Goal: Task Accomplishment & Management: Complete application form

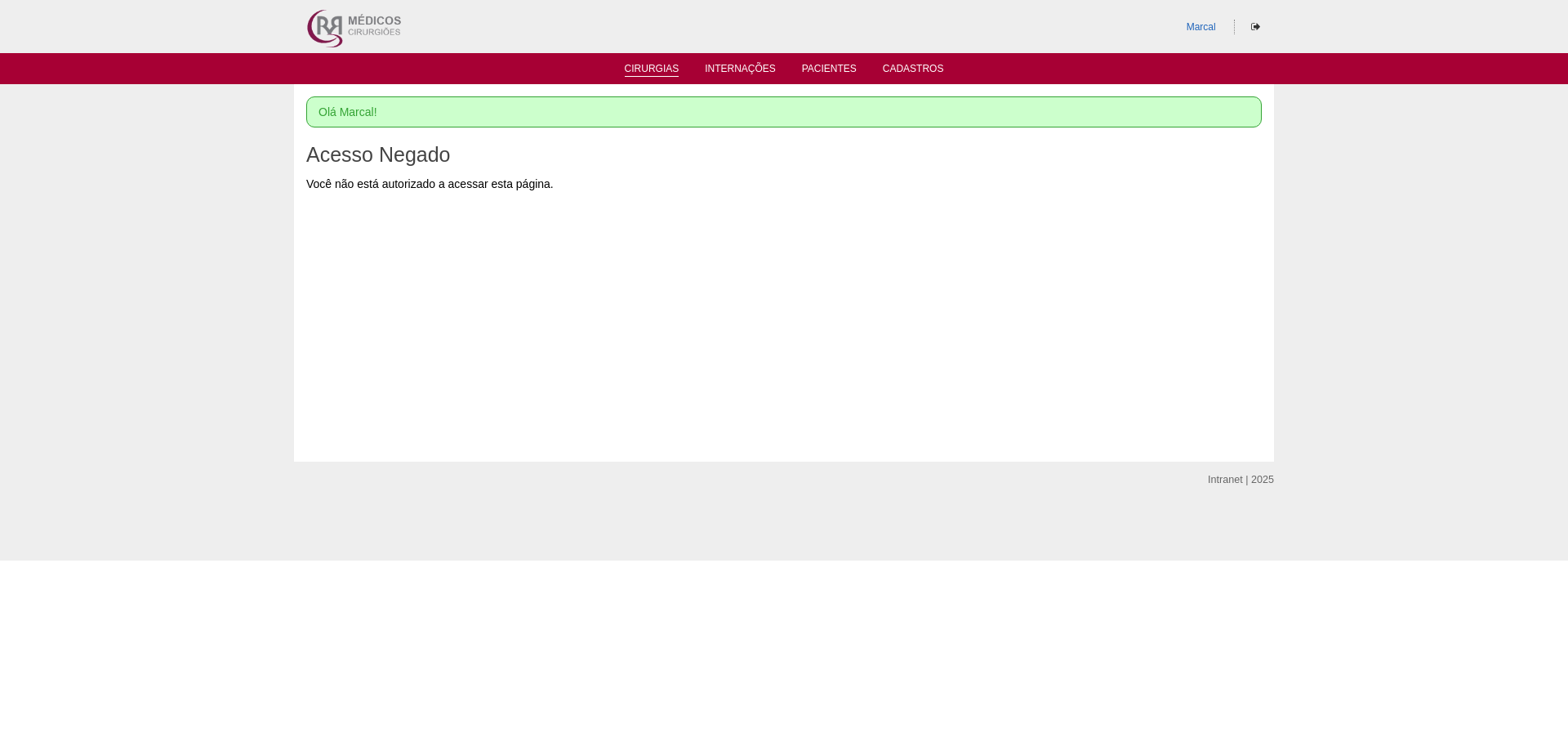
click at [662, 63] on link "Cirurgias" at bounding box center [652, 69] width 54 height 14
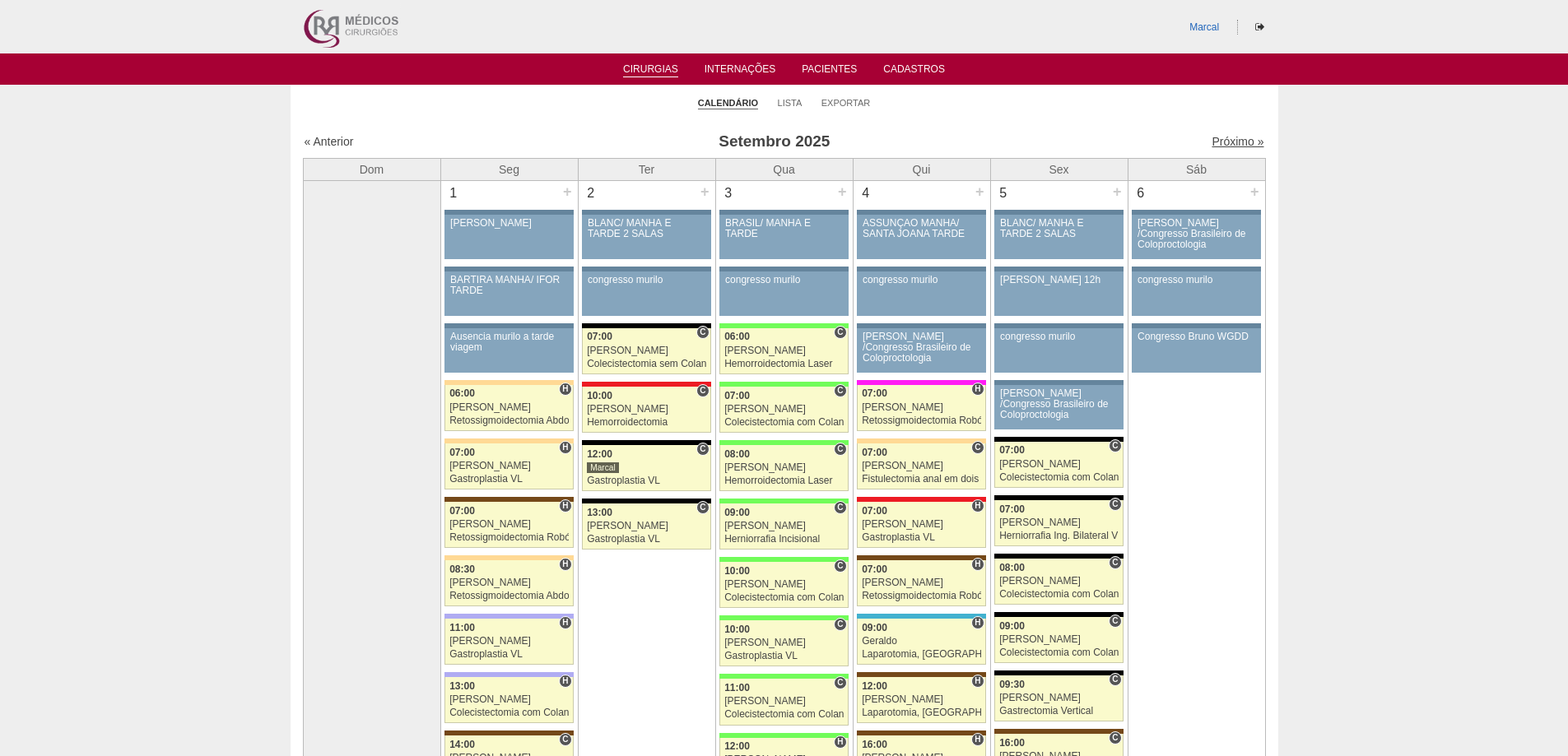
click at [1222, 138] on link "Próximo »" at bounding box center [1237, 142] width 51 height 13
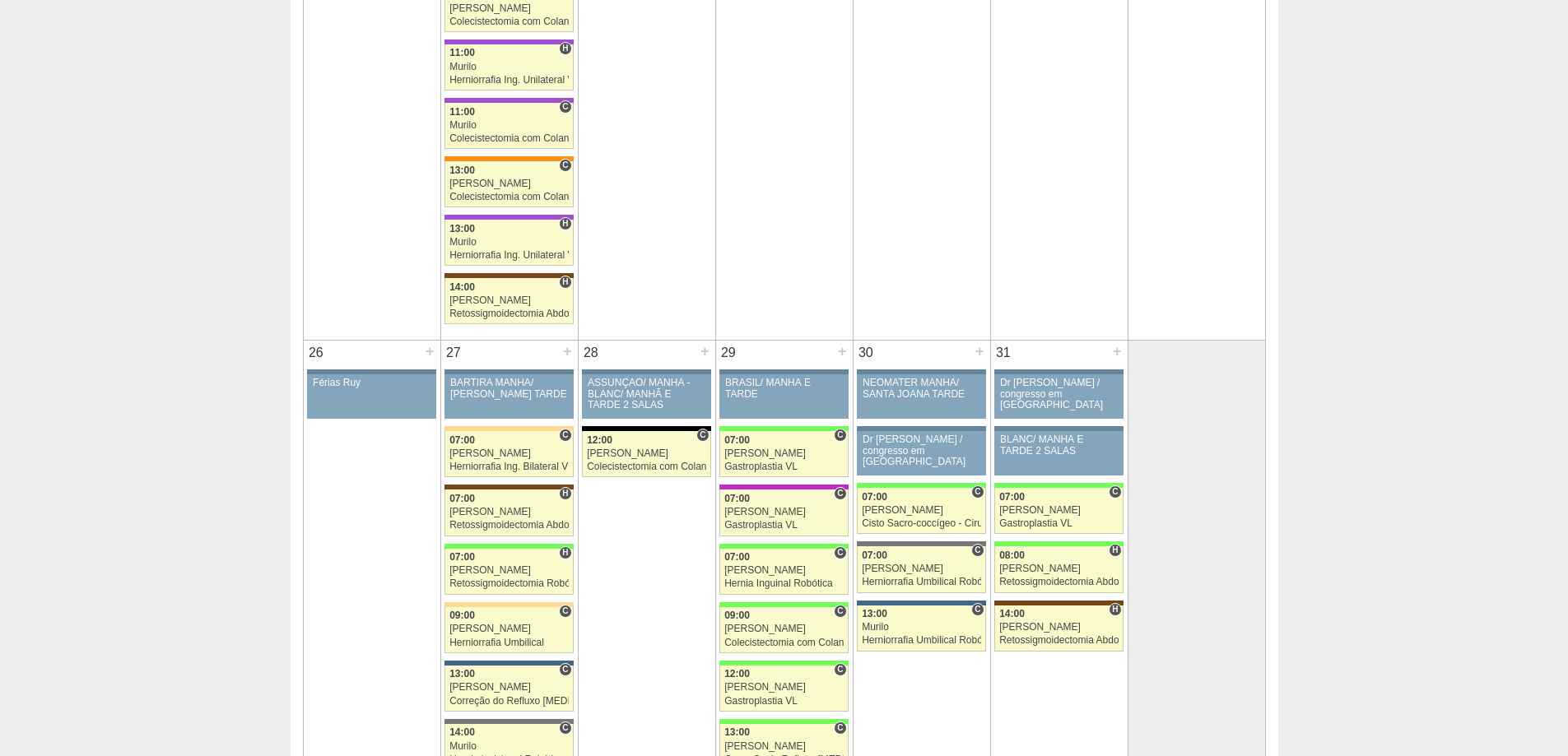
scroll to position [2304, 0]
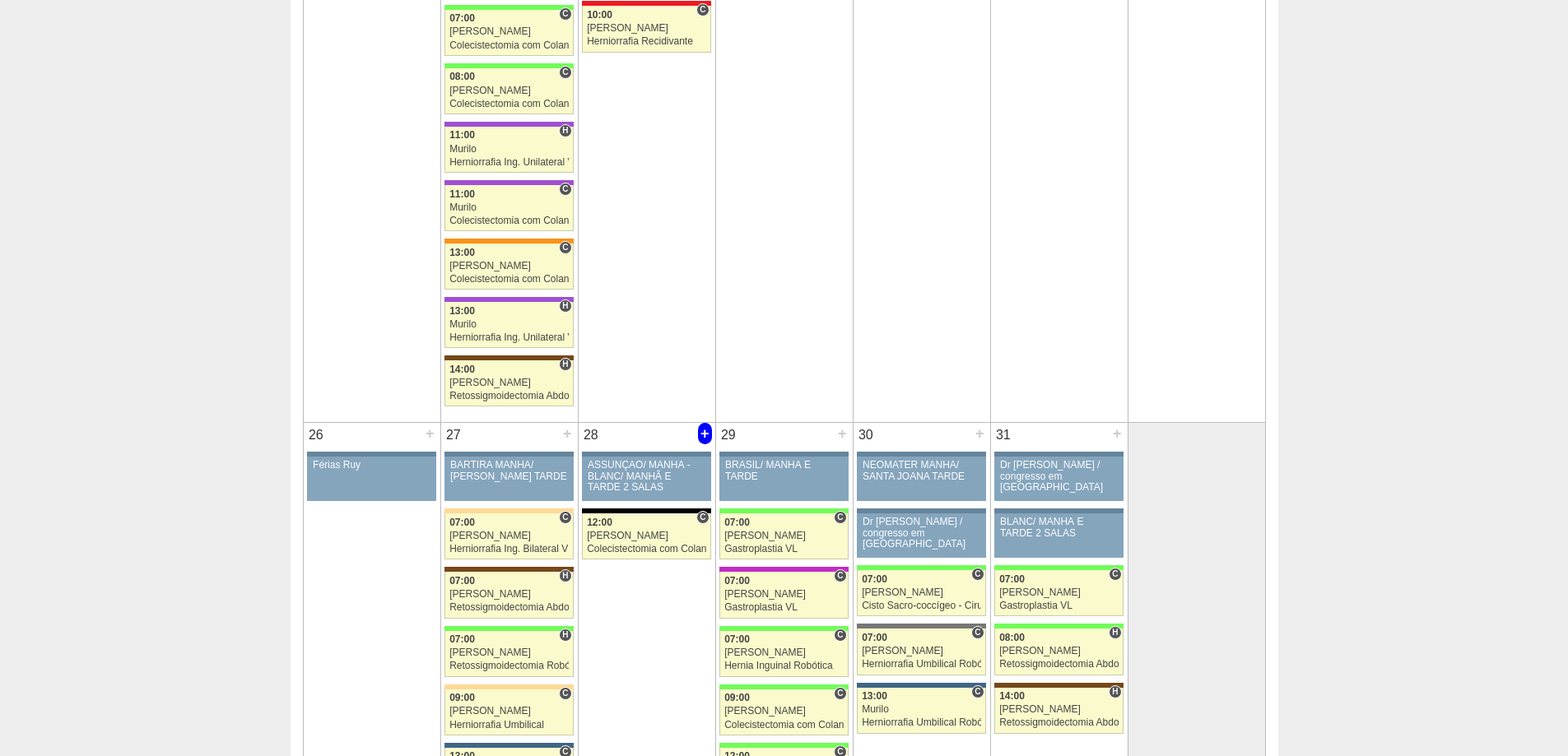
click at [707, 435] on div "+" at bounding box center [705, 434] width 14 height 22
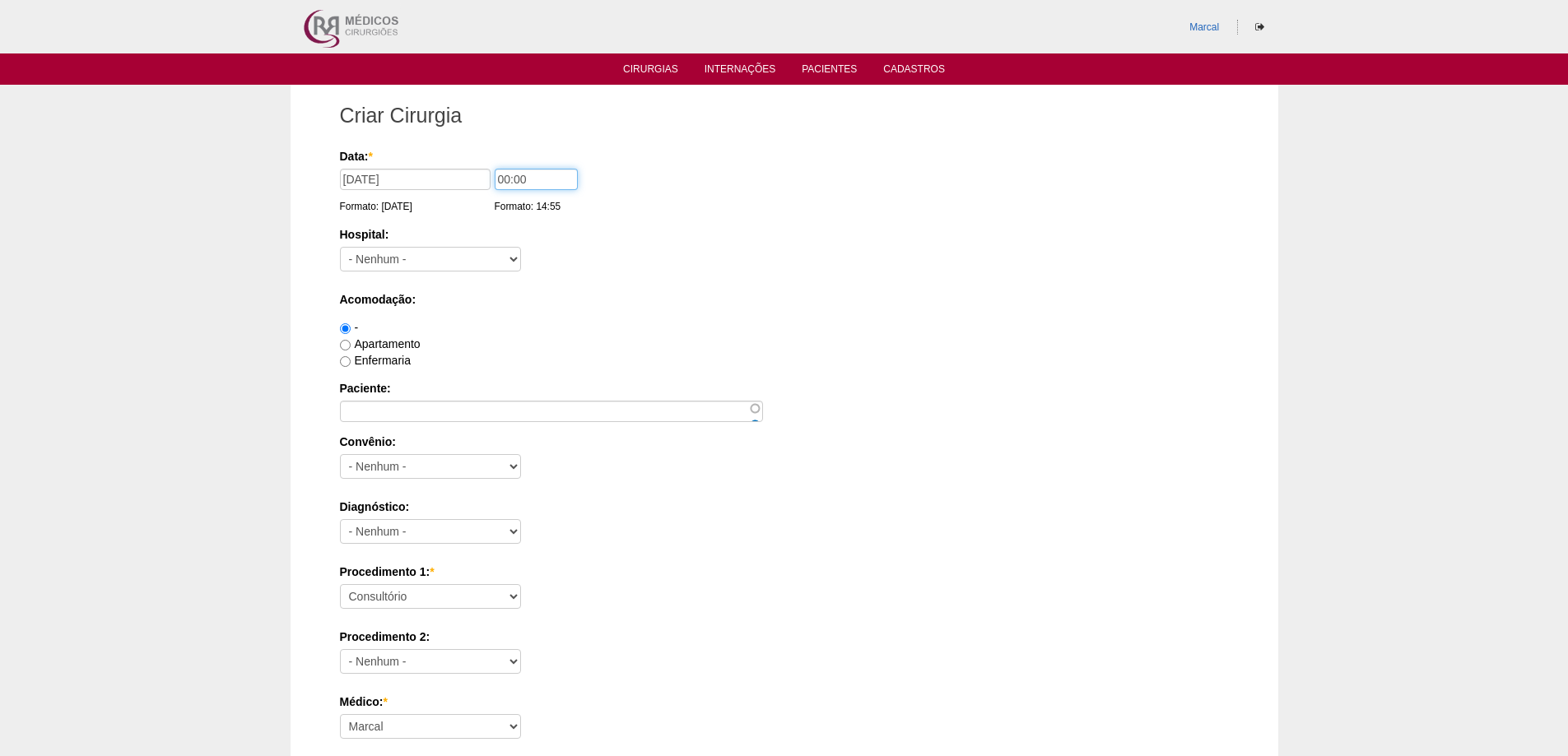
click at [506, 177] on input "00:00" at bounding box center [536, 179] width 83 height 22
click at [499, 178] on input "010:00" at bounding box center [536, 179] width 83 height 22
type input "10:00"
click at [512, 261] on select "- Nenhum - 9 de Julho Albert Einstein Alvorada América Assunção Bartira Benefic…" at bounding box center [430, 259] width 181 height 25
select select "8"
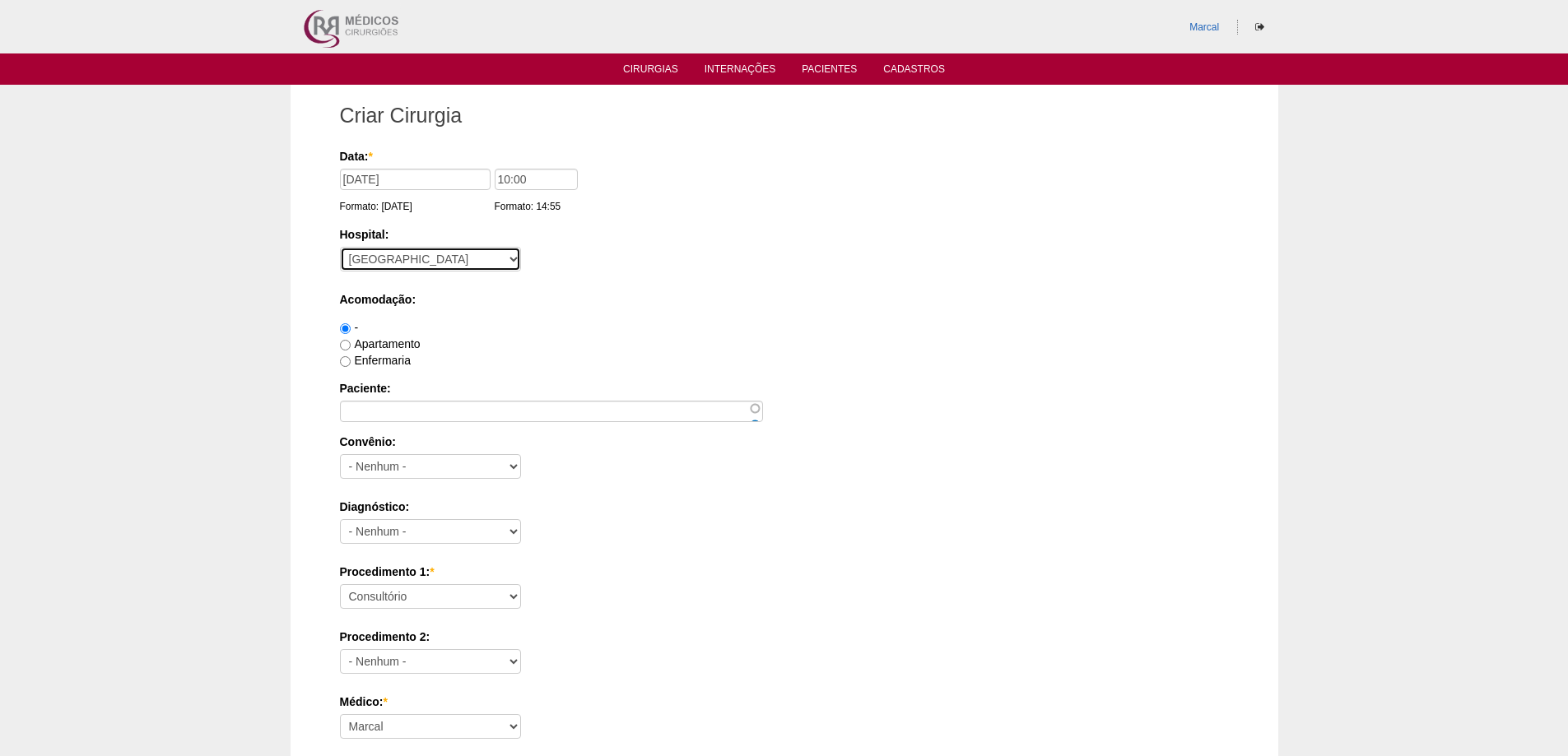
click at [339, 246] on select "- Nenhum - 9 de Julho Albert Einstein Alvorada América Assunção Bartira Benefic…" at bounding box center [430, 259] width 181 height 25
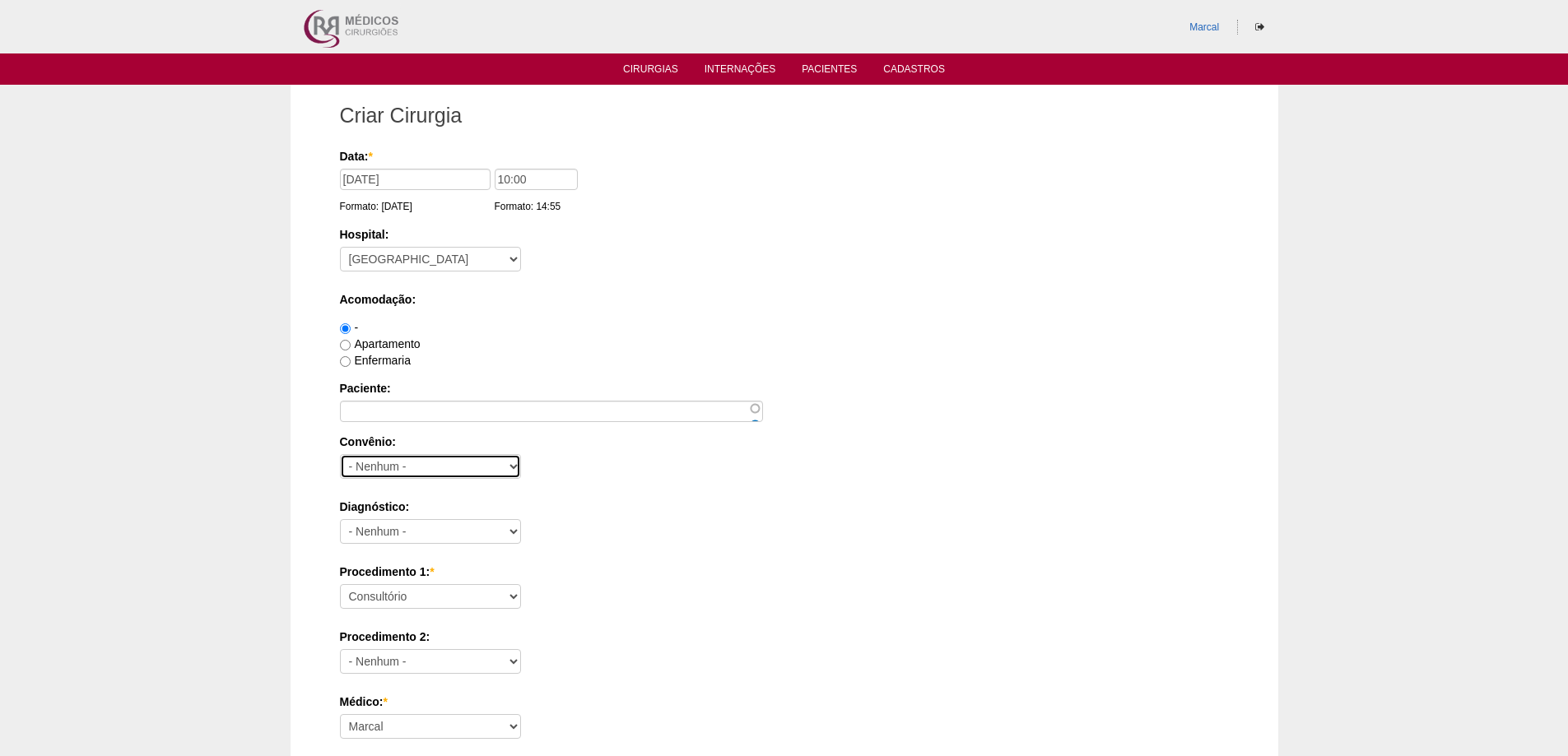
click at [510, 465] on select "- Nenhum - Abet Afresp Allianz Amil Blue Life Caasp Cabesp Caixa de Pensões Car…" at bounding box center [430, 466] width 181 height 25
select select "25"
click at [339, 454] on select "- Nenhum - Abet Afresp Allianz Amil Blue Life Caasp Cabesp Caixa de Pensões Car…" at bounding box center [430, 466] width 181 height 25
click at [346, 344] on input "Apartamento" at bounding box center [344, 344] width 11 height 11
radio input "true"
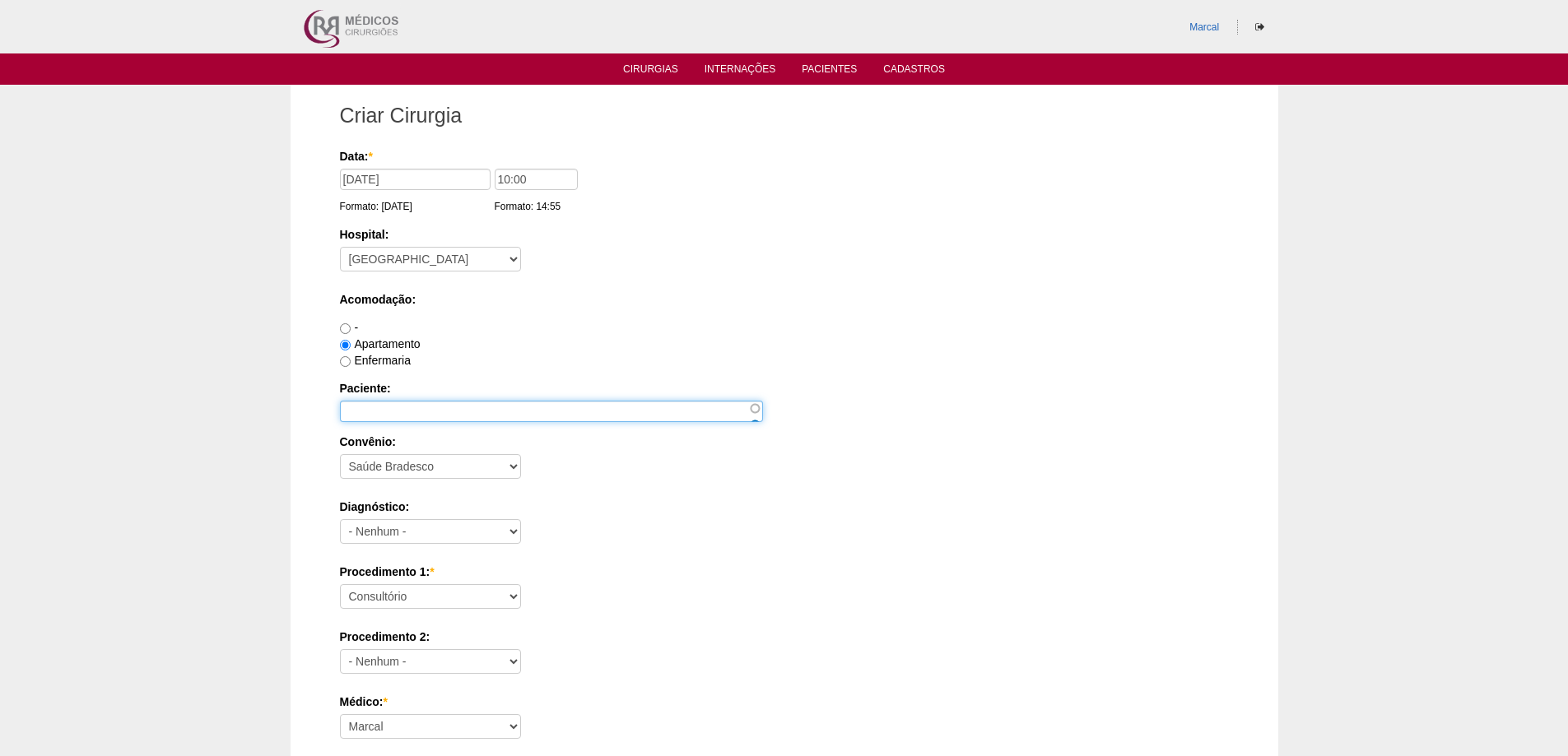
click at [362, 411] on input "Paciente:" at bounding box center [551, 412] width 423 height 22
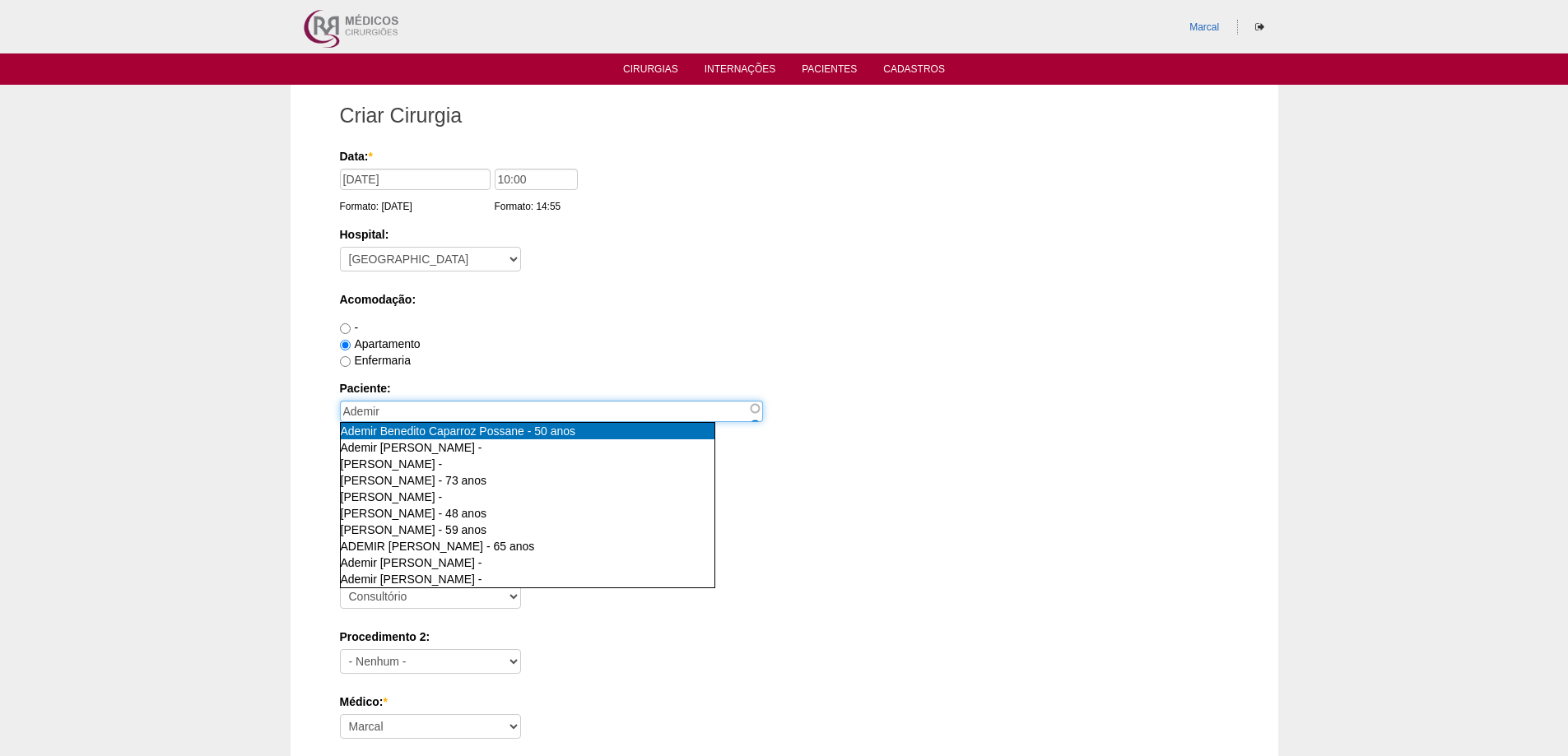
type input "Ademir Benedito Caparroz Possane [nid:82461]"
click at [457, 431] on span "Ademir Benedito Caparroz Possane" at bounding box center [432, 432] width 183 height 13
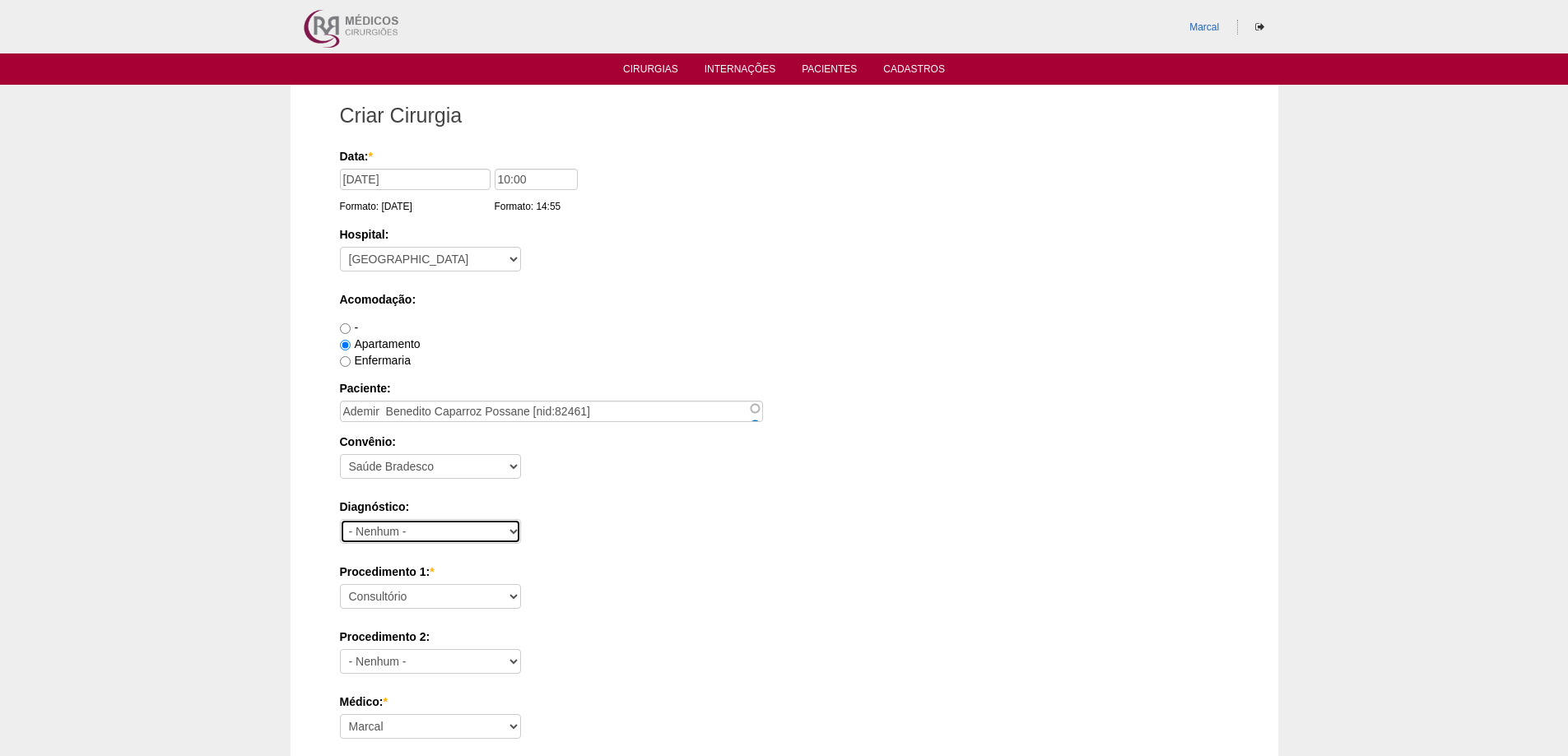
click at [514, 534] on select "- Nenhum - Abdome Agudo Abscesso Hepático Abscesso Perianal Abscesso Peritoneal…" at bounding box center [430, 532] width 181 height 25
select select "12"
click at [339, 519] on select "- Nenhum - Abdome Agudo Abscesso Hepático Abscesso Perianal Abscesso Peritoneal…" at bounding box center [430, 532] width 181 height 25
click at [515, 597] on select "Consultório Abscesso Hepático - Drenagem Abscesso perianal Amputação Abdômino P…" at bounding box center [430, 597] width 181 height 25
select select "3735"
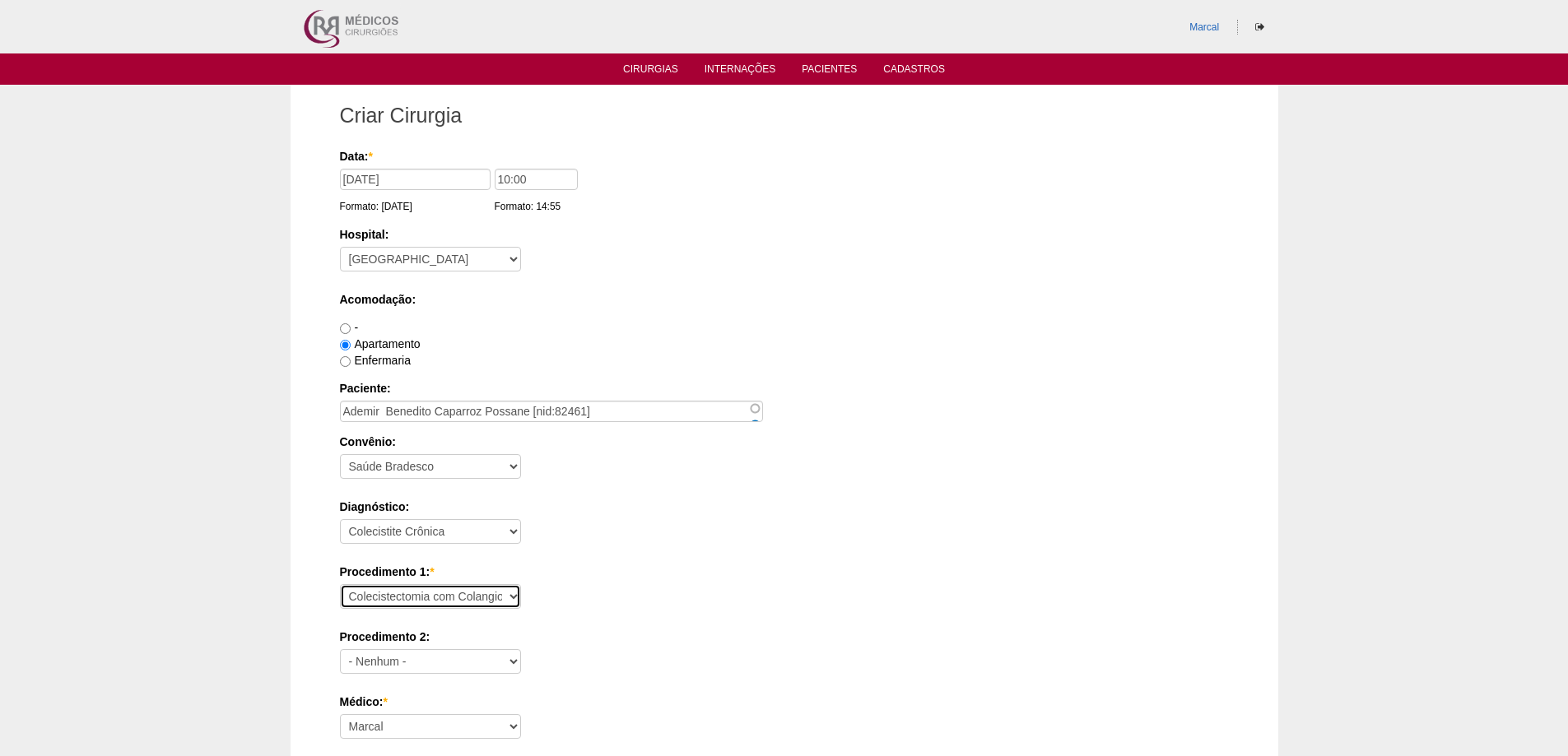
click at [339, 584] on select "Consultório Abscesso Hepático - Drenagem Abscesso perianal Amputação Abdômino P…" at bounding box center [430, 597] width 181 height 25
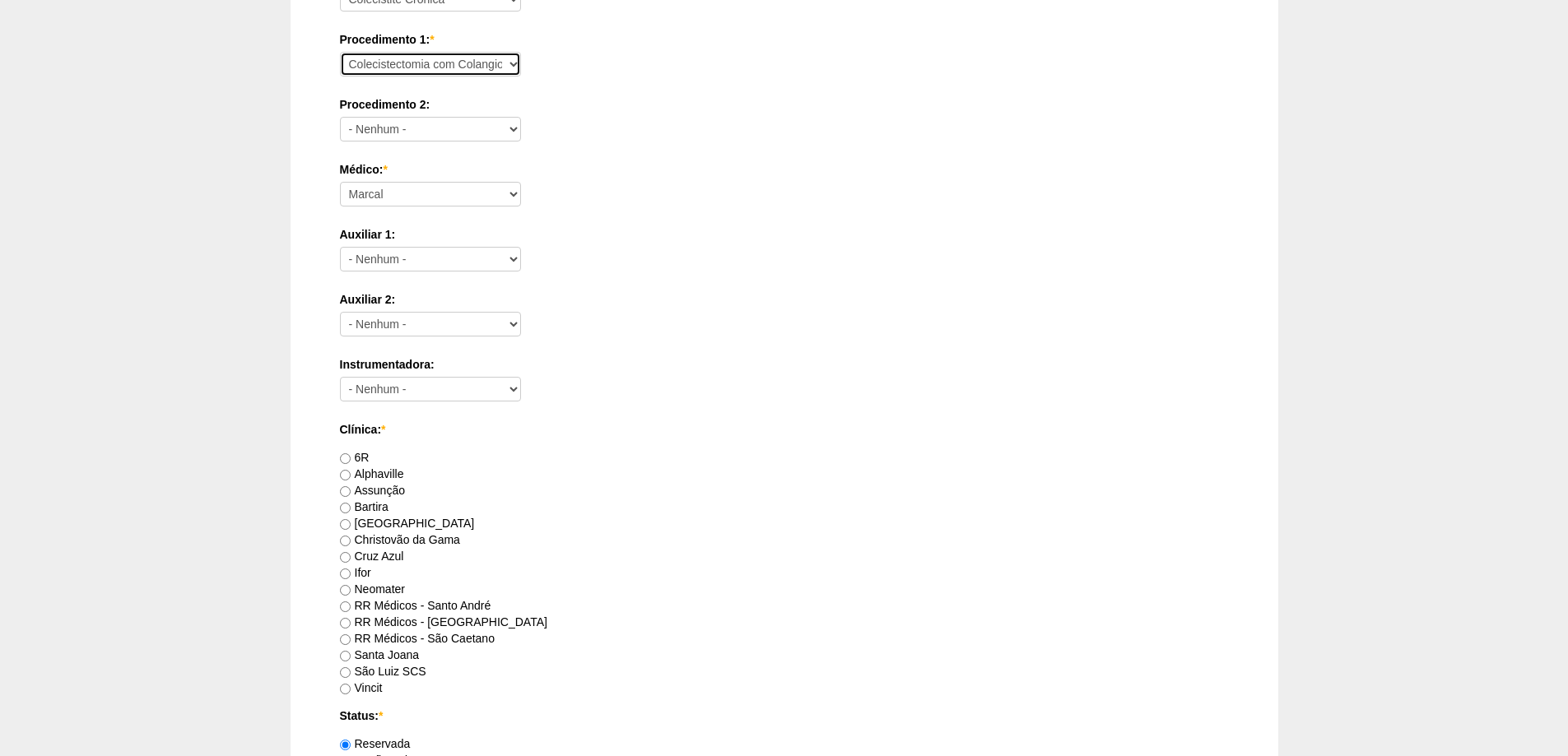
scroll to position [576, 0]
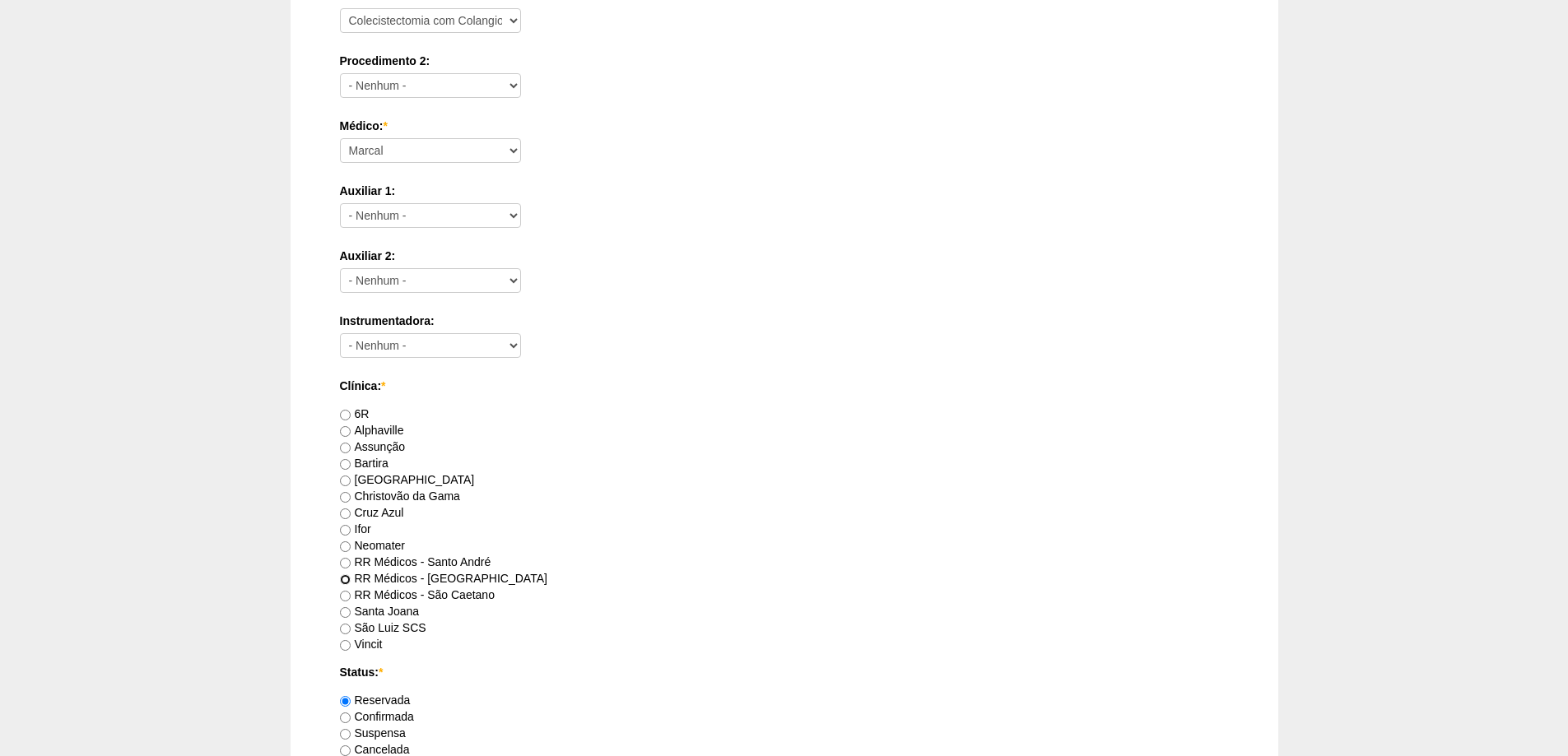
click at [344, 580] on input "RR Médicos - [GEOGRAPHIC_DATA]" at bounding box center [344, 579] width 11 height 11
radio input "true"
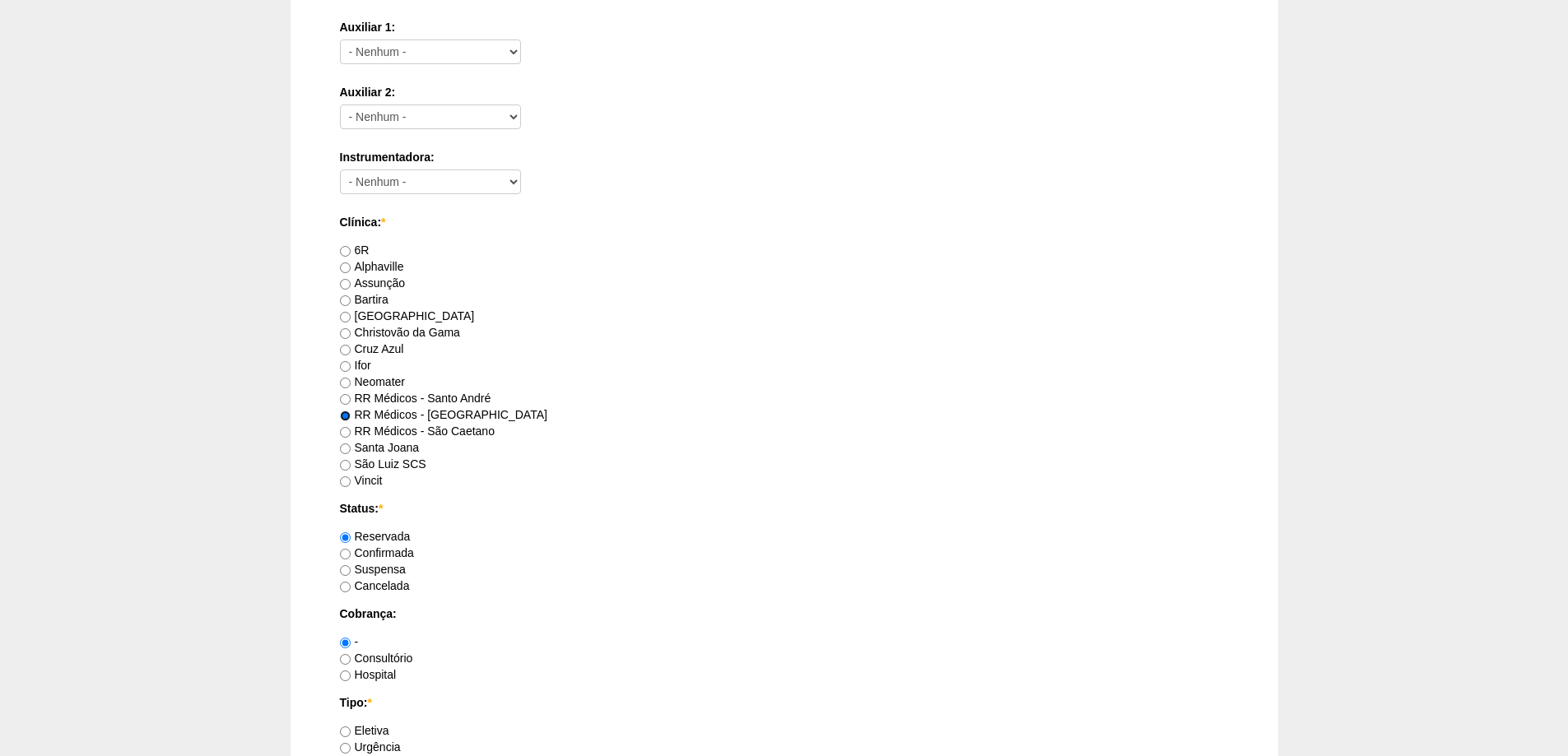
scroll to position [740, 0]
click at [344, 656] on input "Consultório" at bounding box center [344, 658] width 11 height 11
radio input "true"
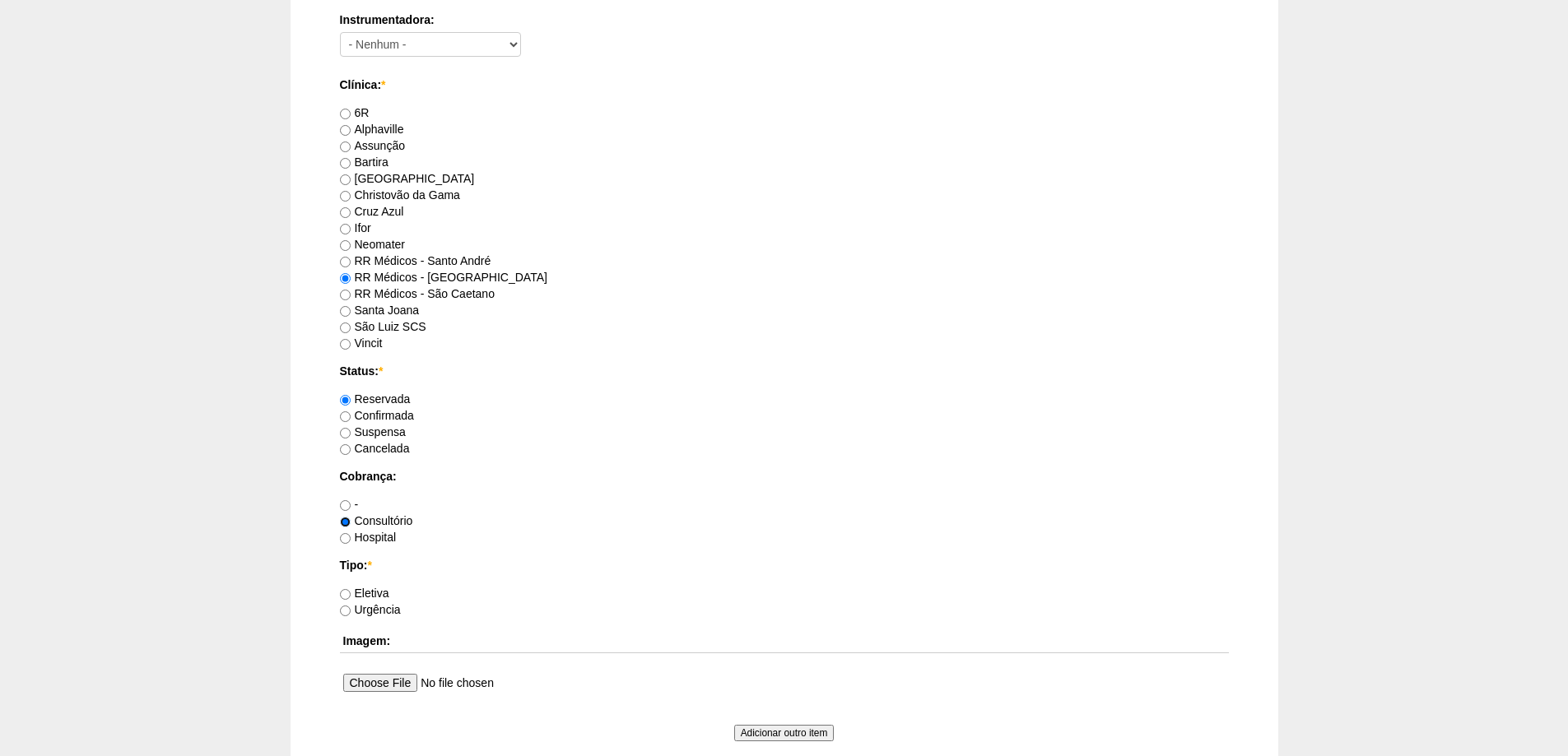
scroll to position [905, 0]
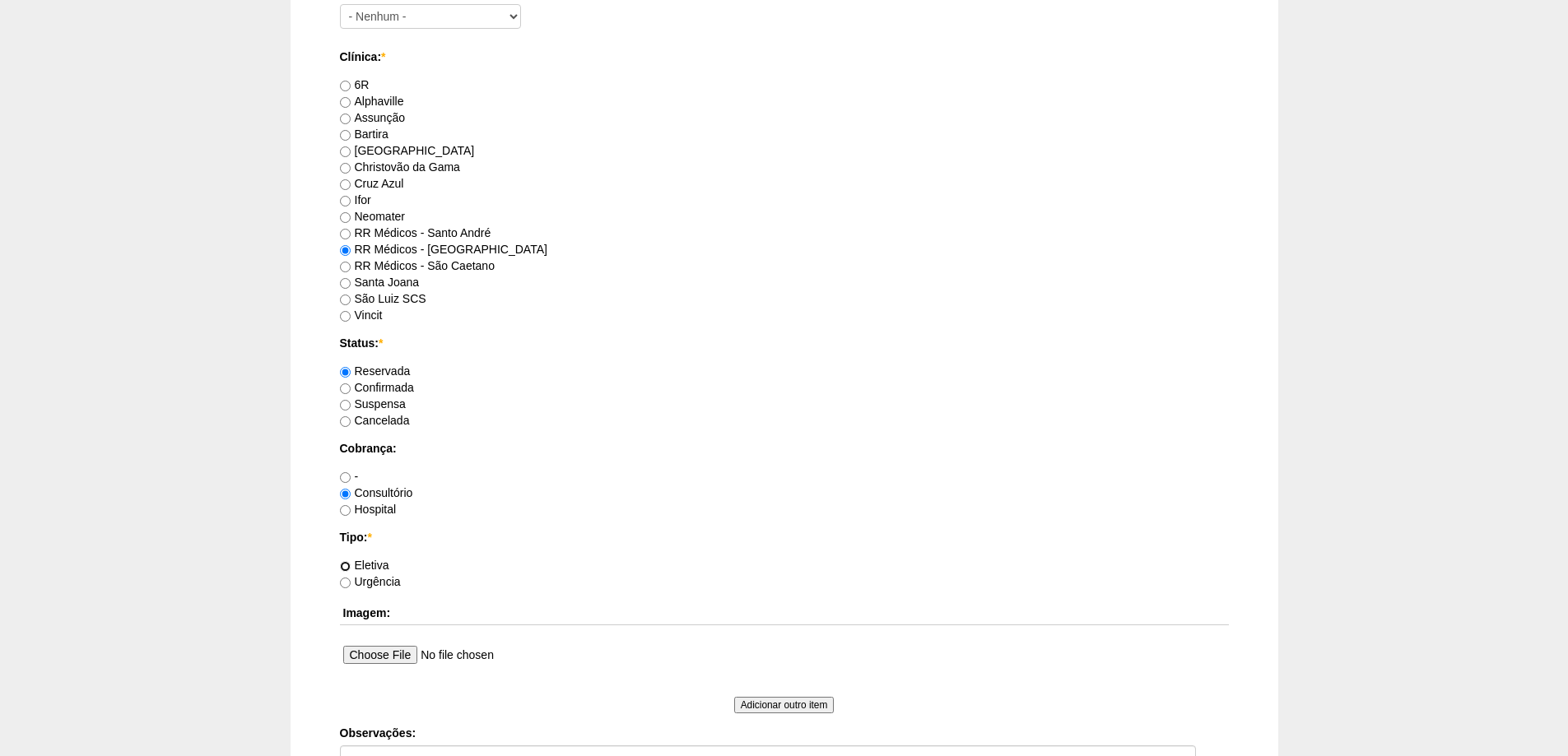
click at [343, 567] on input "Eletiva" at bounding box center [344, 566] width 11 height 11
radio input "true"
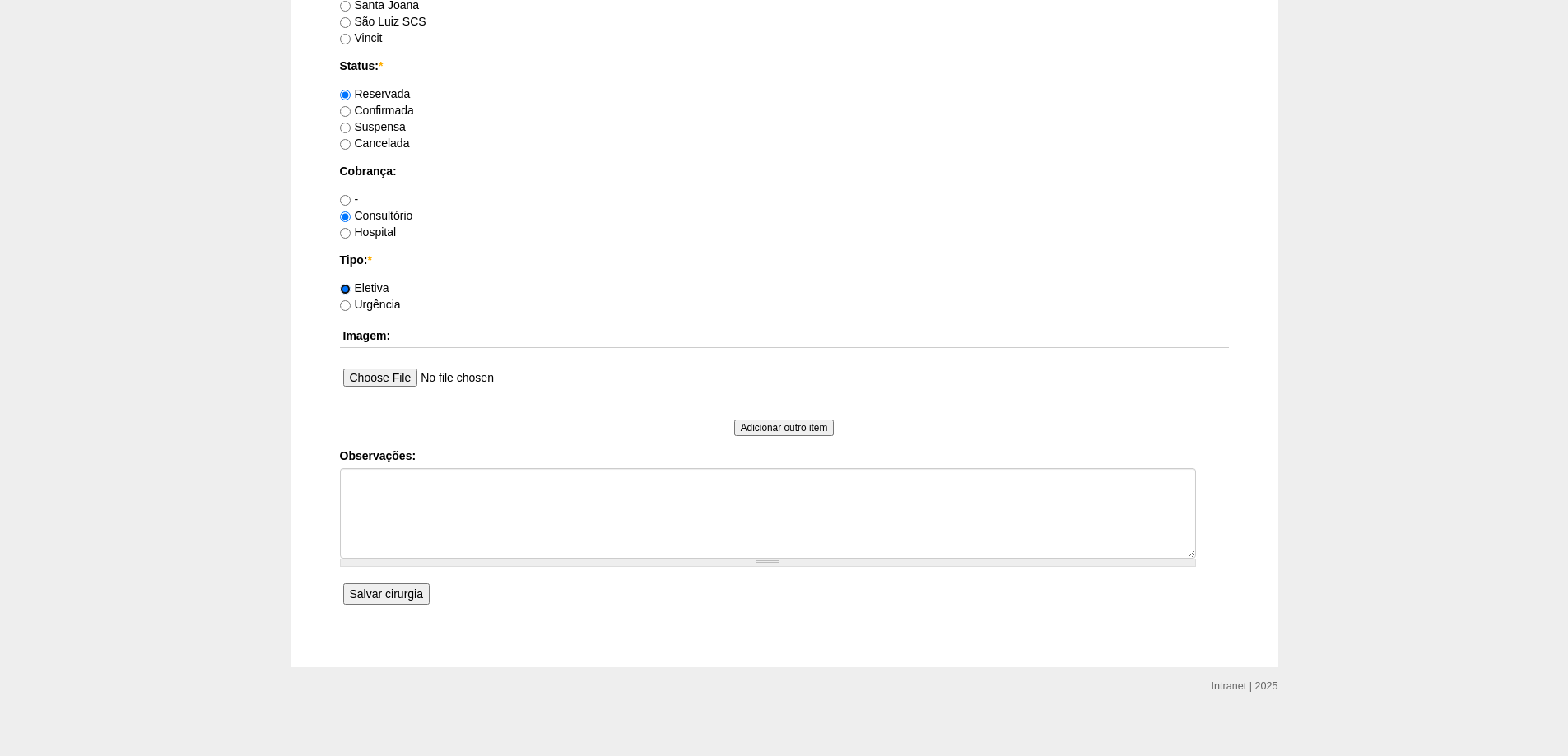
scroll to position [1193, 0]
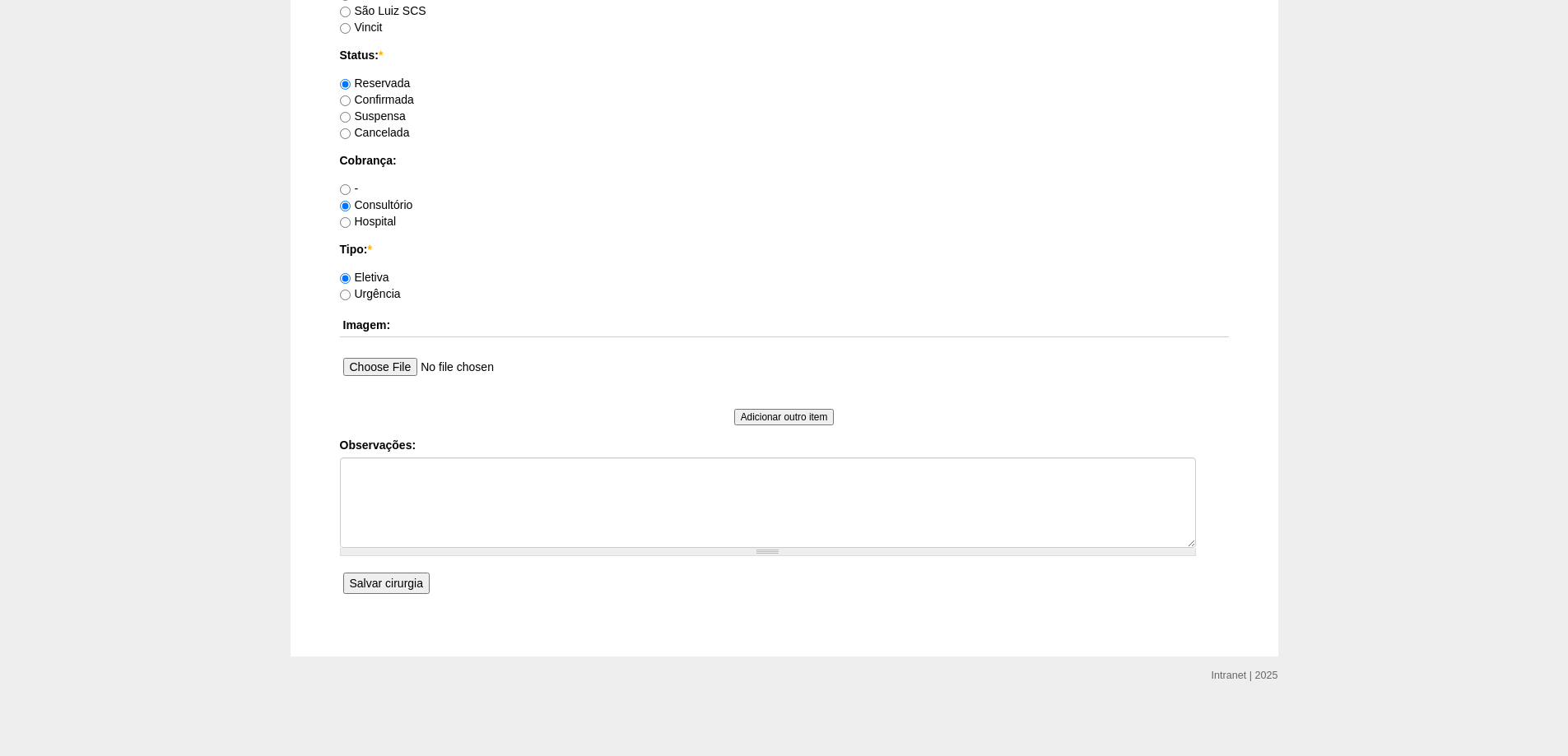
click at [388, 584] on input "Salvar cirurgia" at bounding box center [386, 583] width 86 height 22
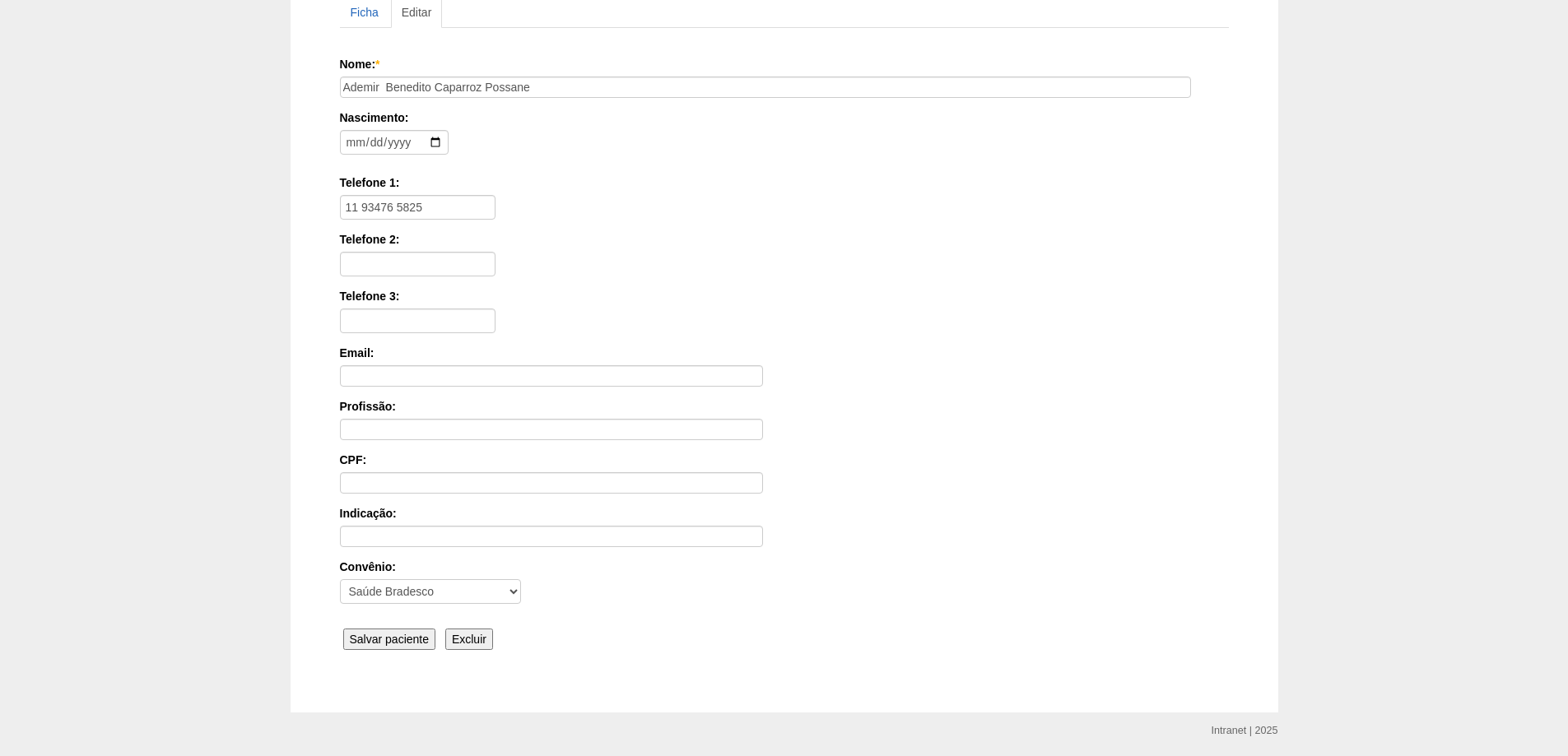
scroll to position [248, 0]
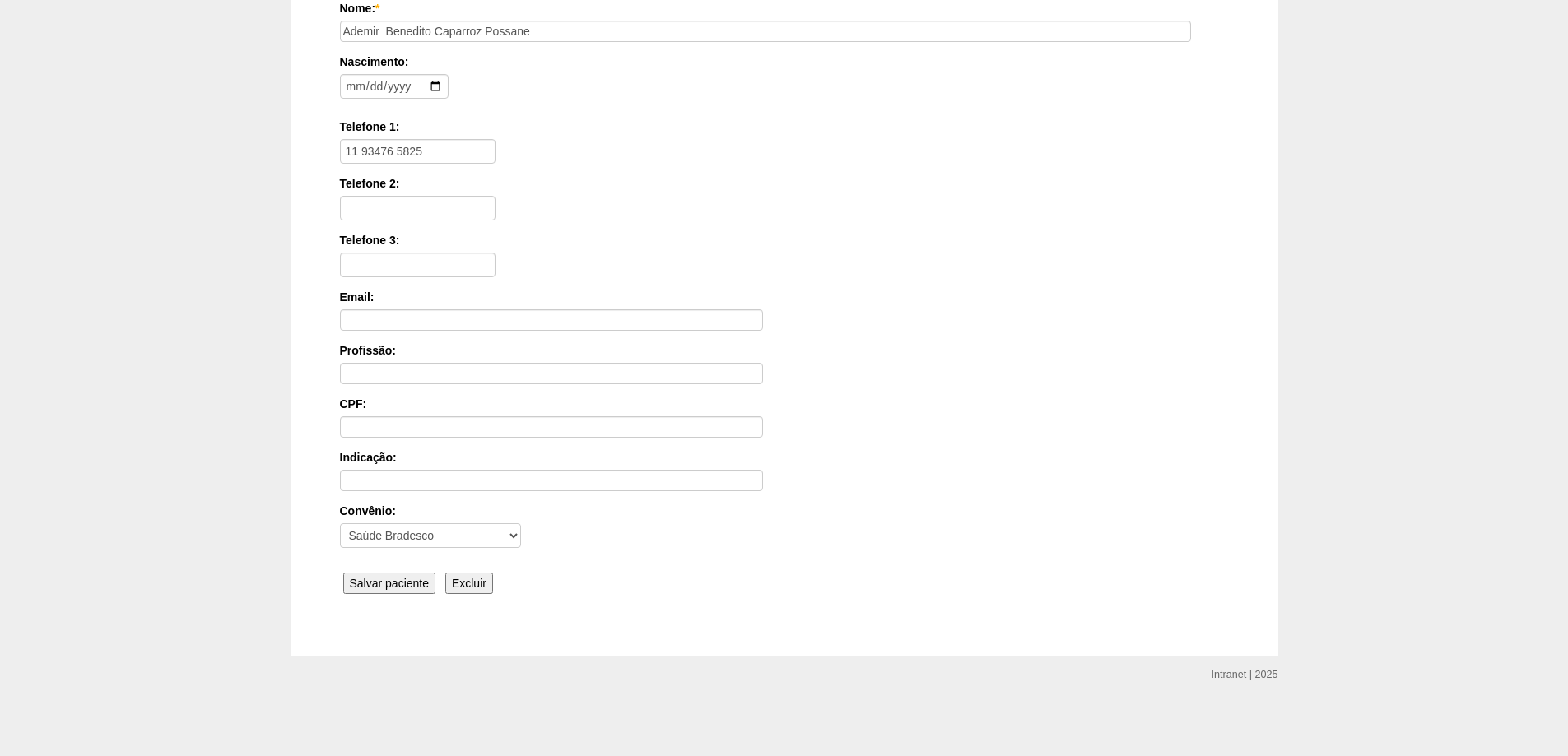
click at [393, 579] on input "Salvar paciente" at bounding box center [389, 583] width 93 height 22
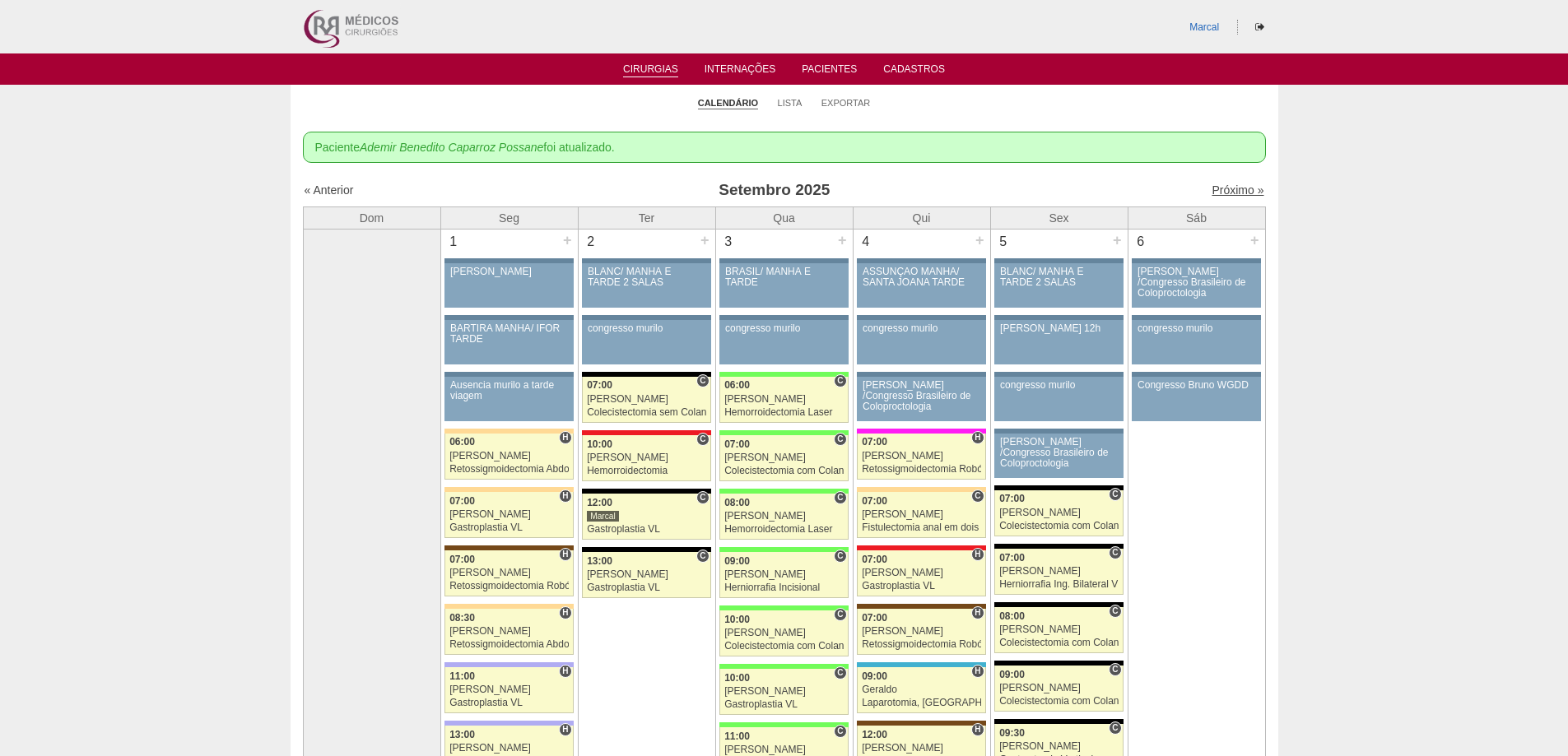
click at [1225, 186] on link "Próximo »" at bounding box center [1237, 190] width 51 height 13
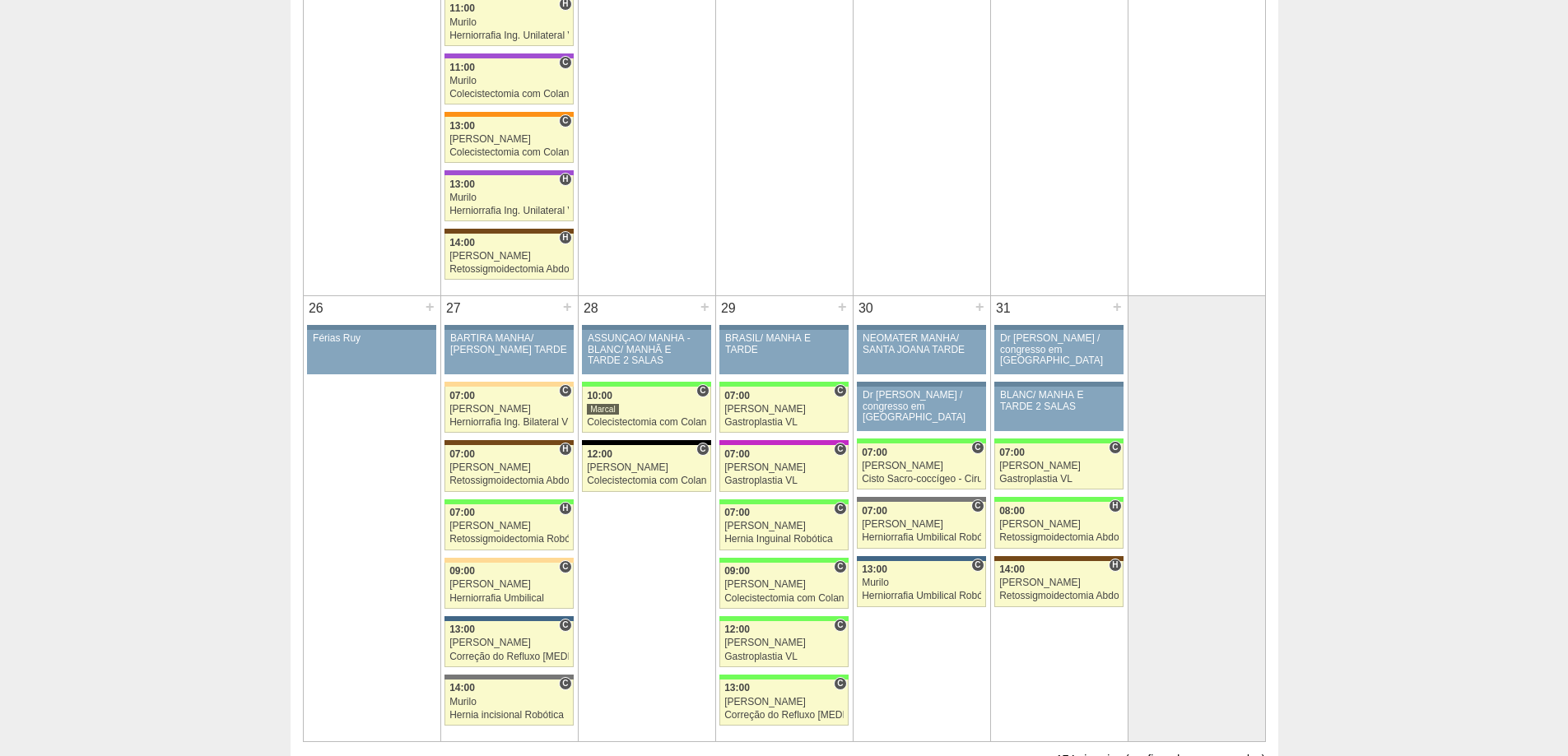
scroll to position [2550, 0]
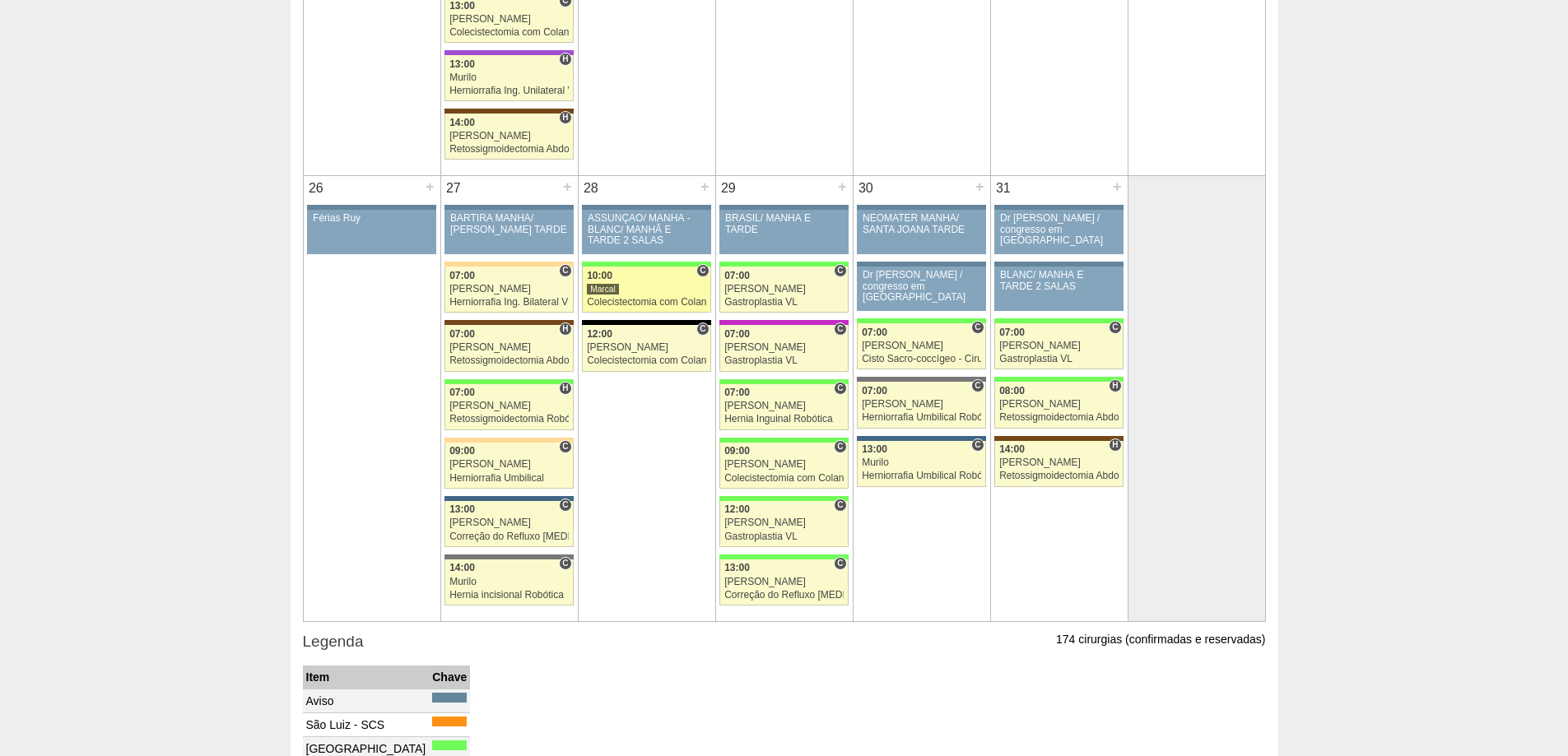
click at [631, 295] on link "89035 Marcal C 10:00 Marcal Colecistectomia com Colangiografia VL Hospital Bras…" at bounding box center [646, 290] width 129 height 46
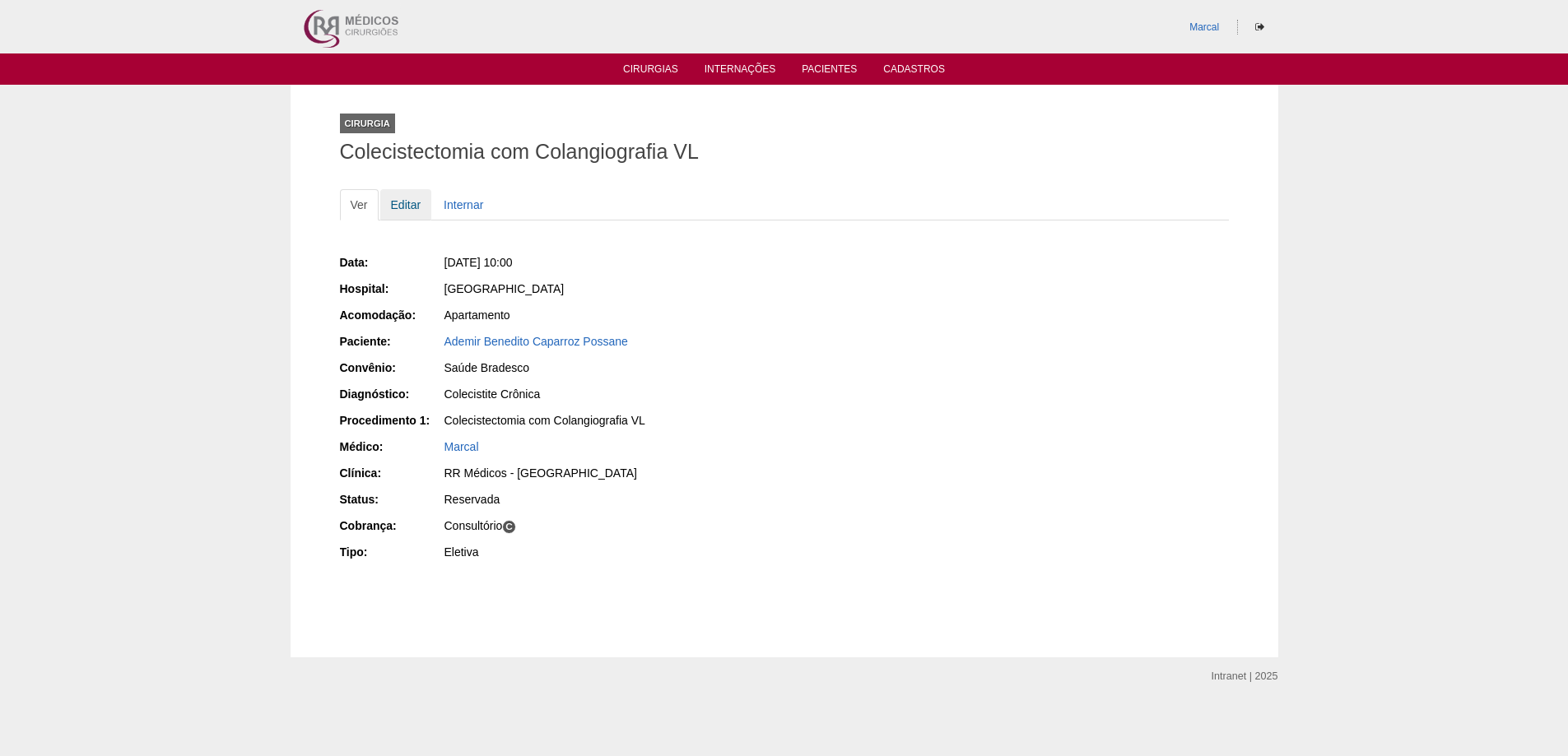
click at [403, 205] on link "Editar" at bounding box center [406, 205] width 51 height 32
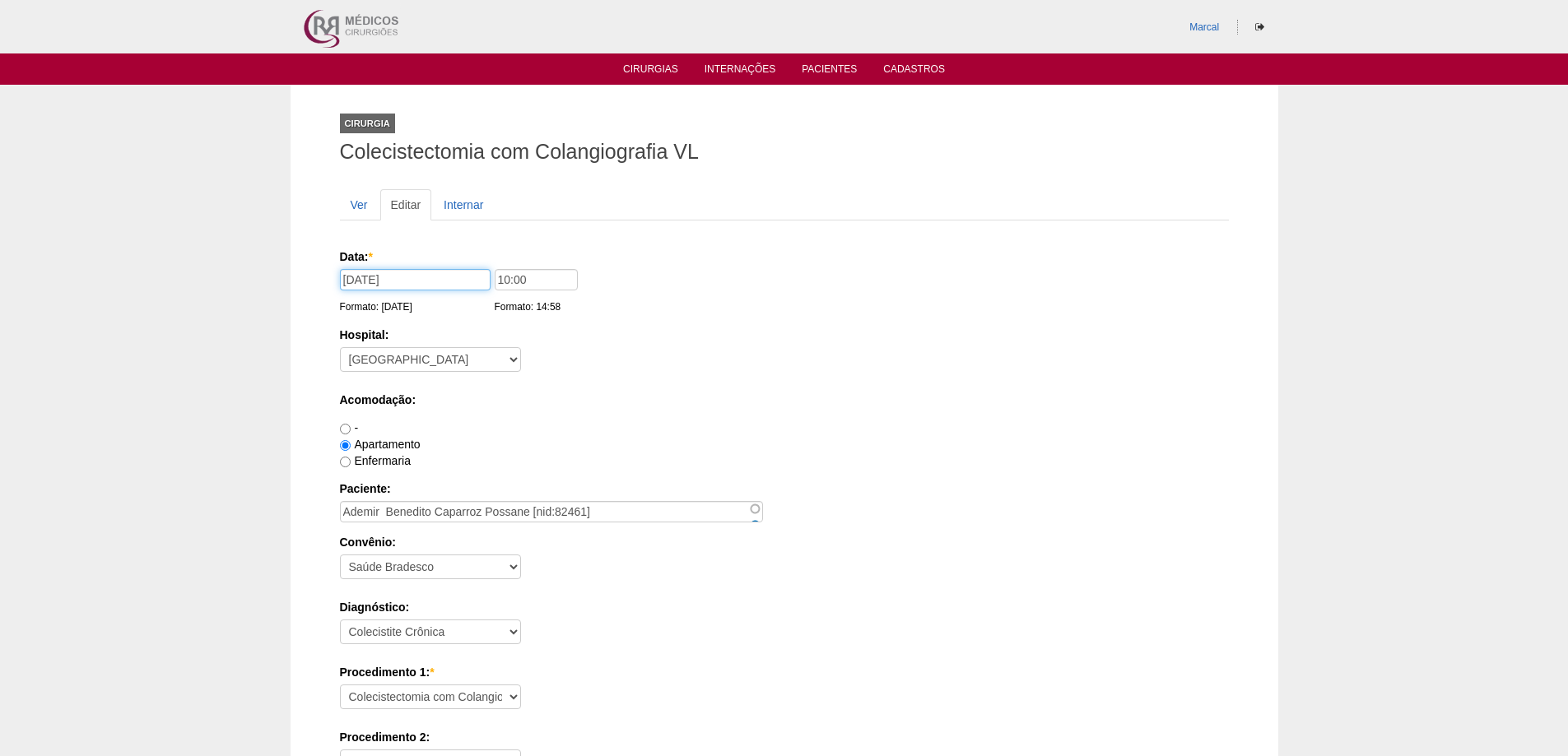
click at [383, 285] on input "28/10/2025" at bounding box center [414, 280] width 150 height 22
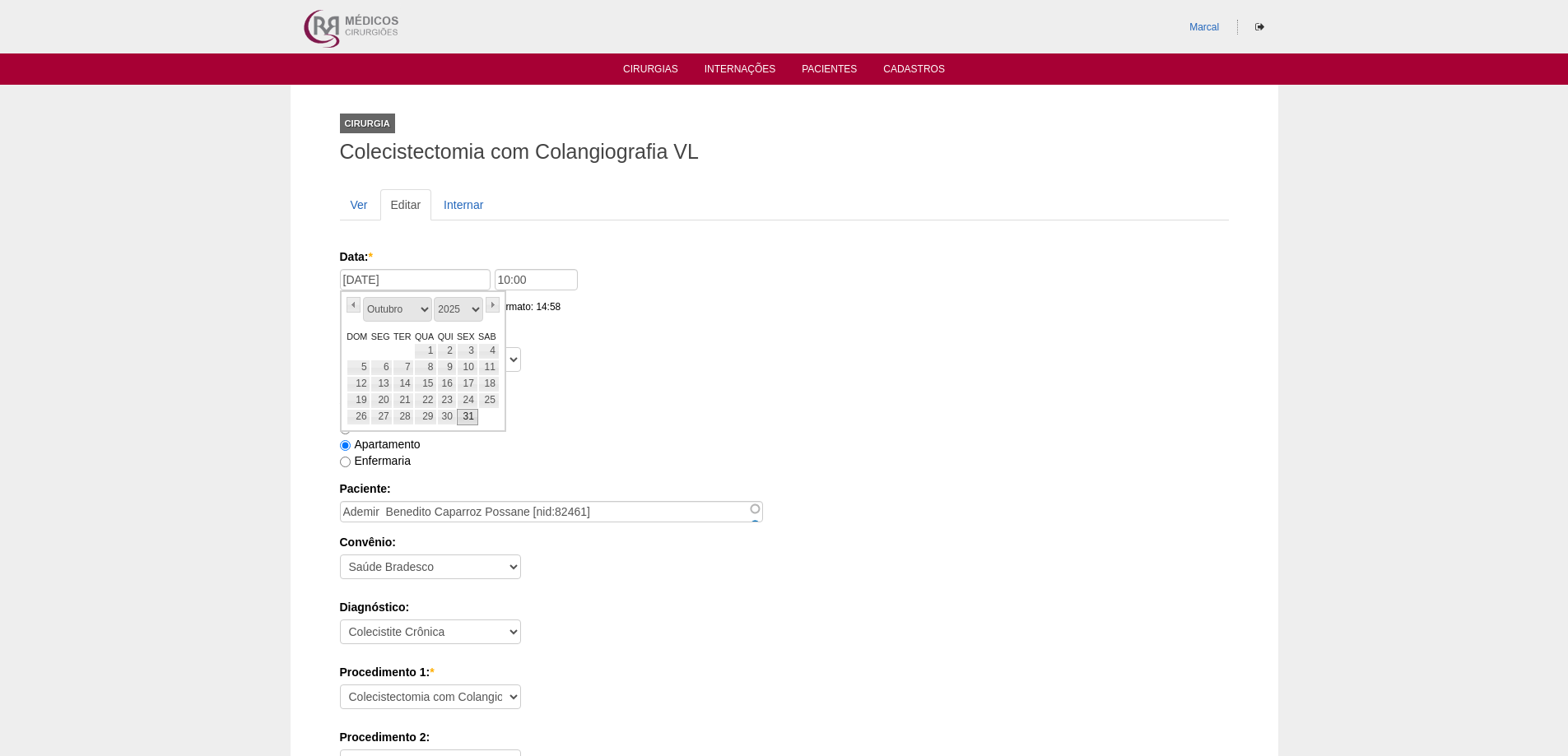
click at [468, 418] on link "31" at bounding box center [467, 417] width 22 height 17
type input "31/10/2025"
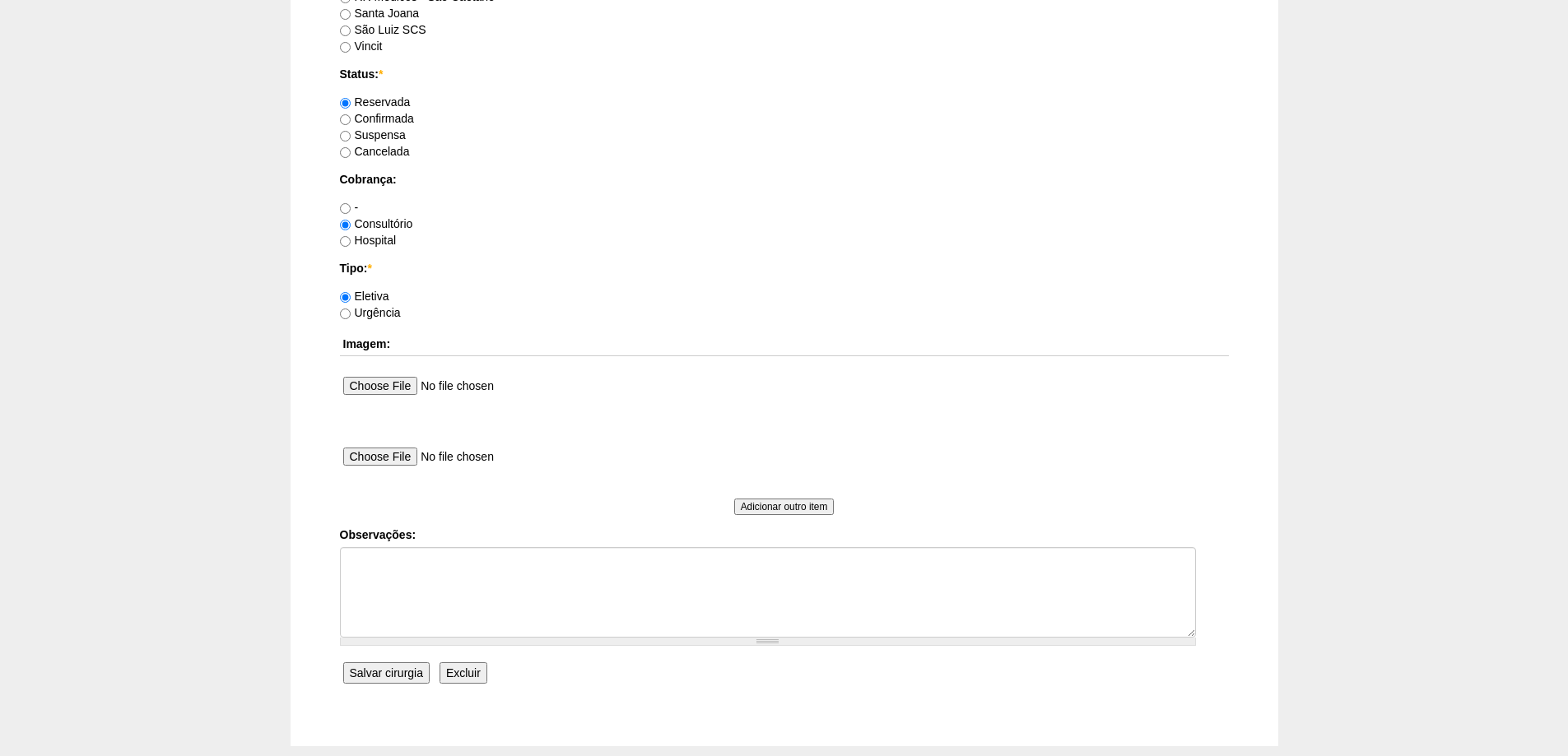
scroll to position [1316, 0]
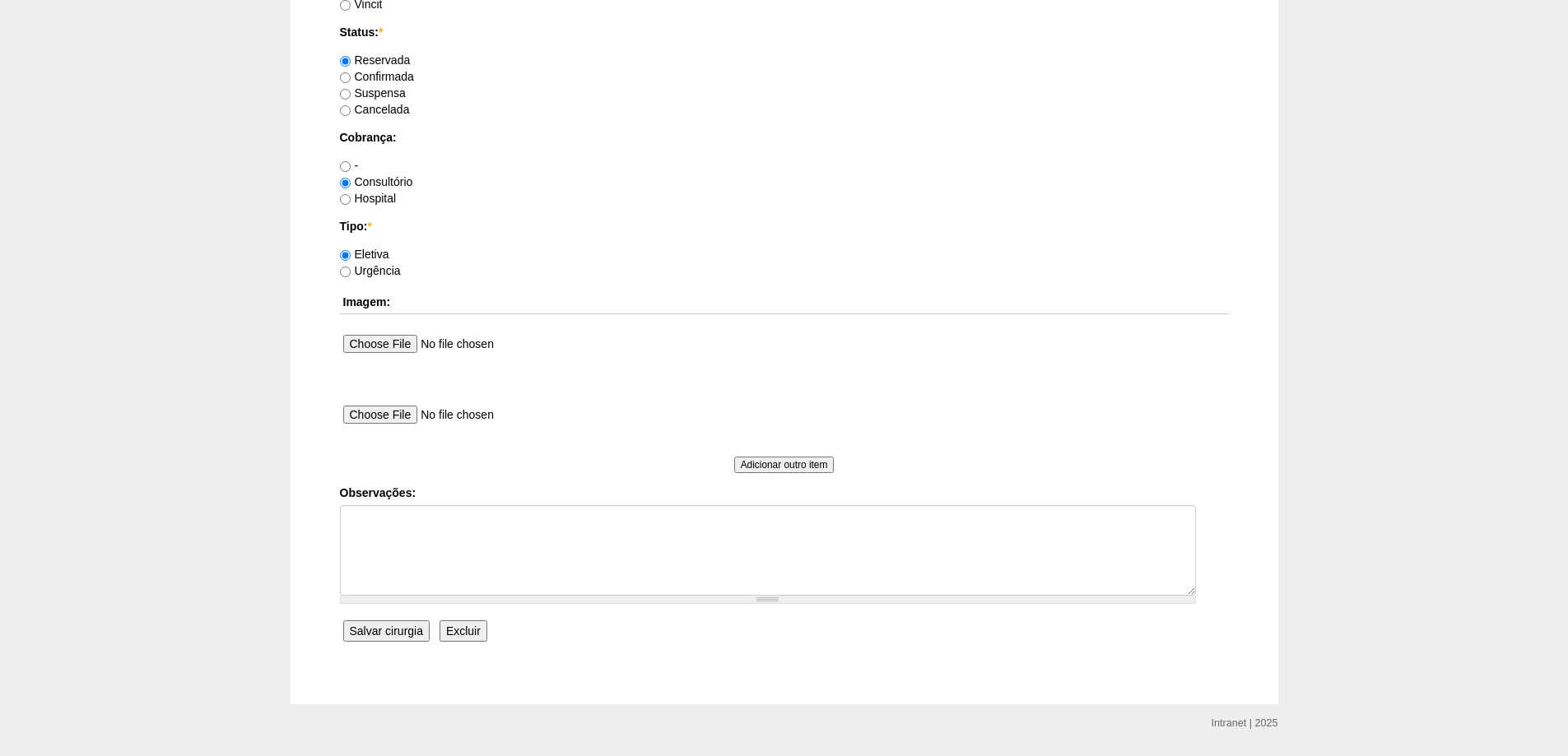
click at [379, 636] on input "Salvar cirurgia" at bounding box center [386, 632] width 86 height 22
